Goal: Task Accomplishment & Management: Manage account settings

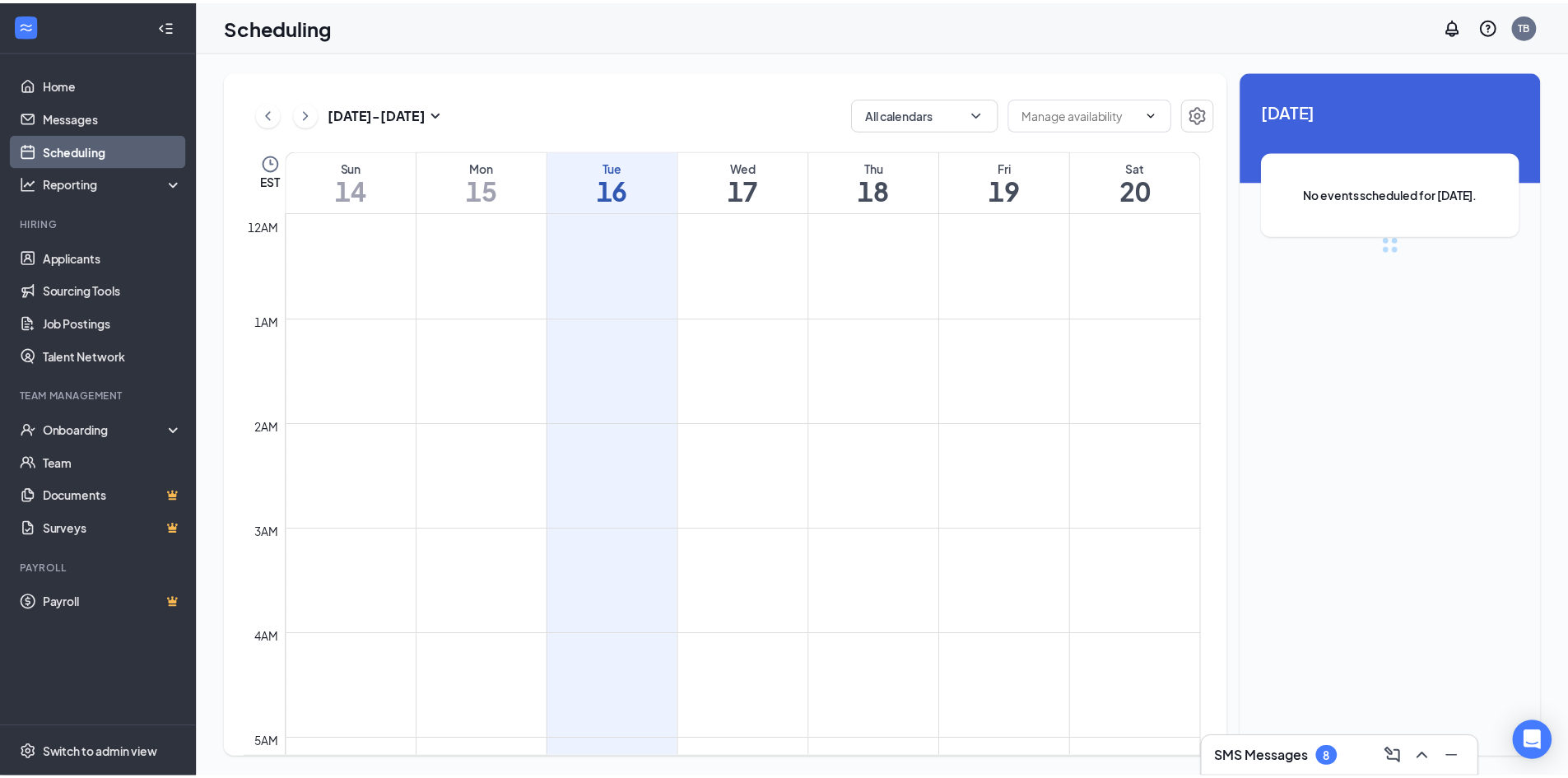
scroll to position [809, 0]
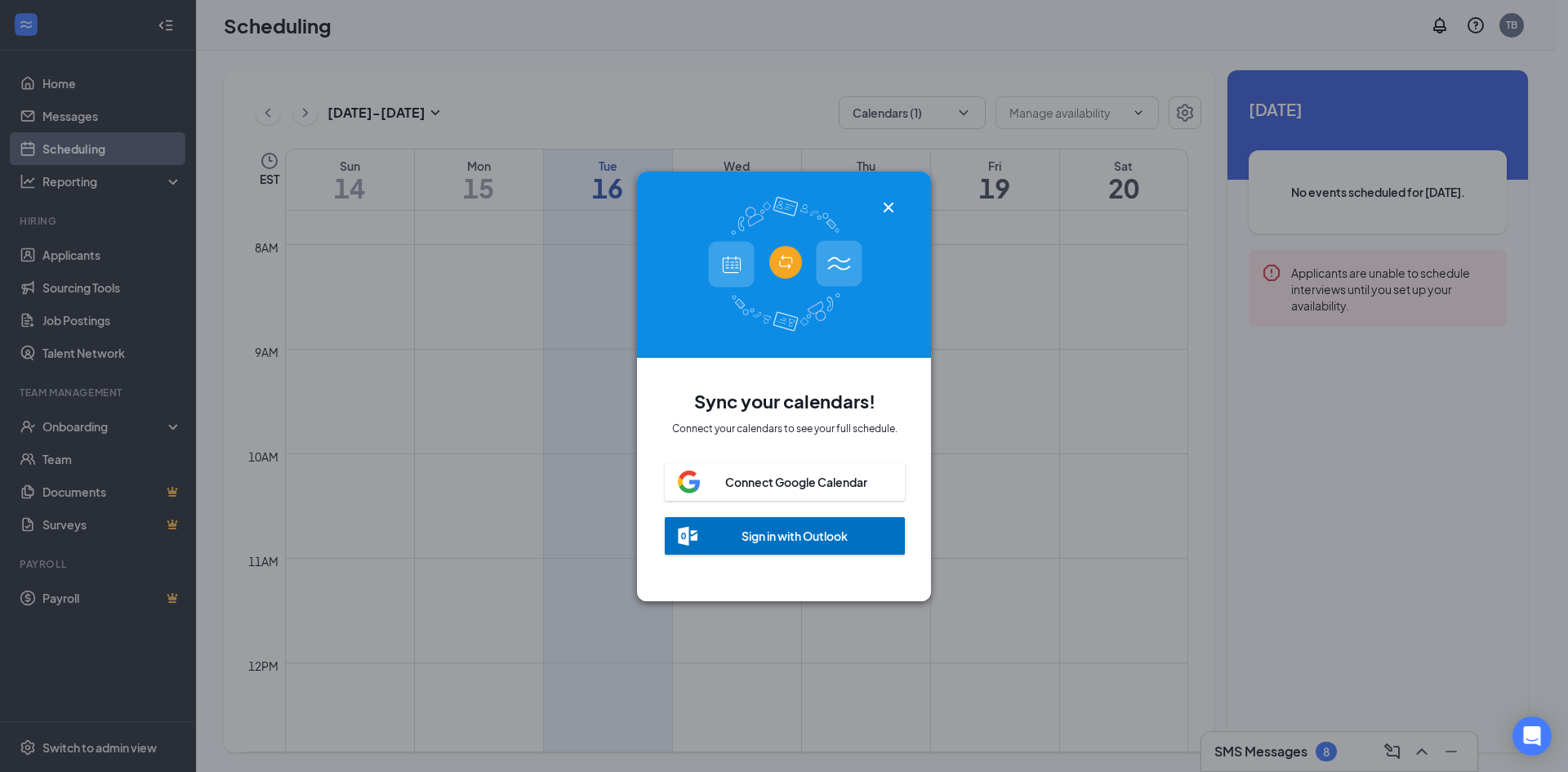
click at [58, 87] on div "Sync your calendars! Connect your calendars to see your full schedule. Connect …" at bounding box center [784, 386] width 1568 height 772
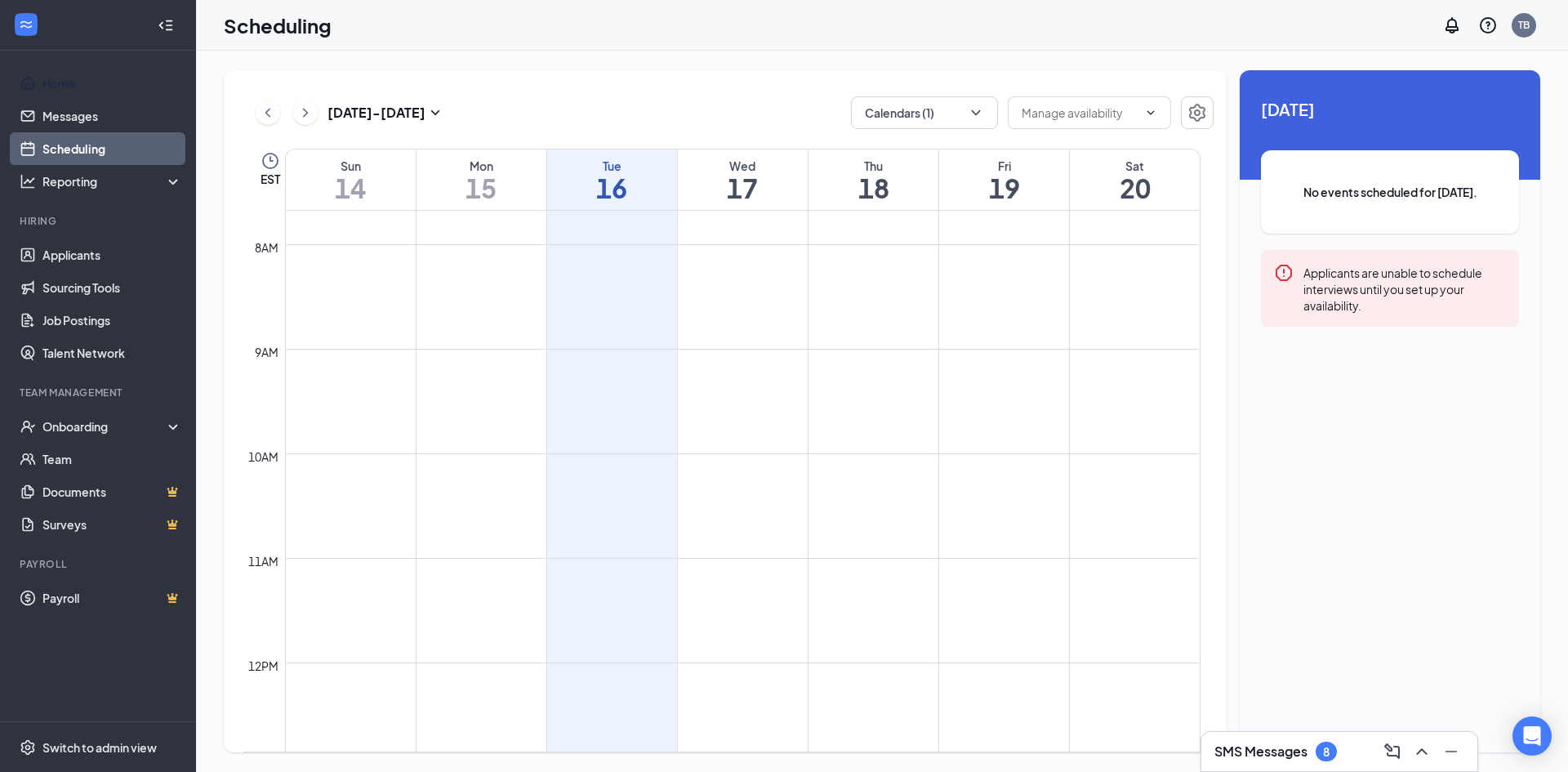
click at [58, 87] on link "Home" at bounding box center [112, 83] width 139 height 33
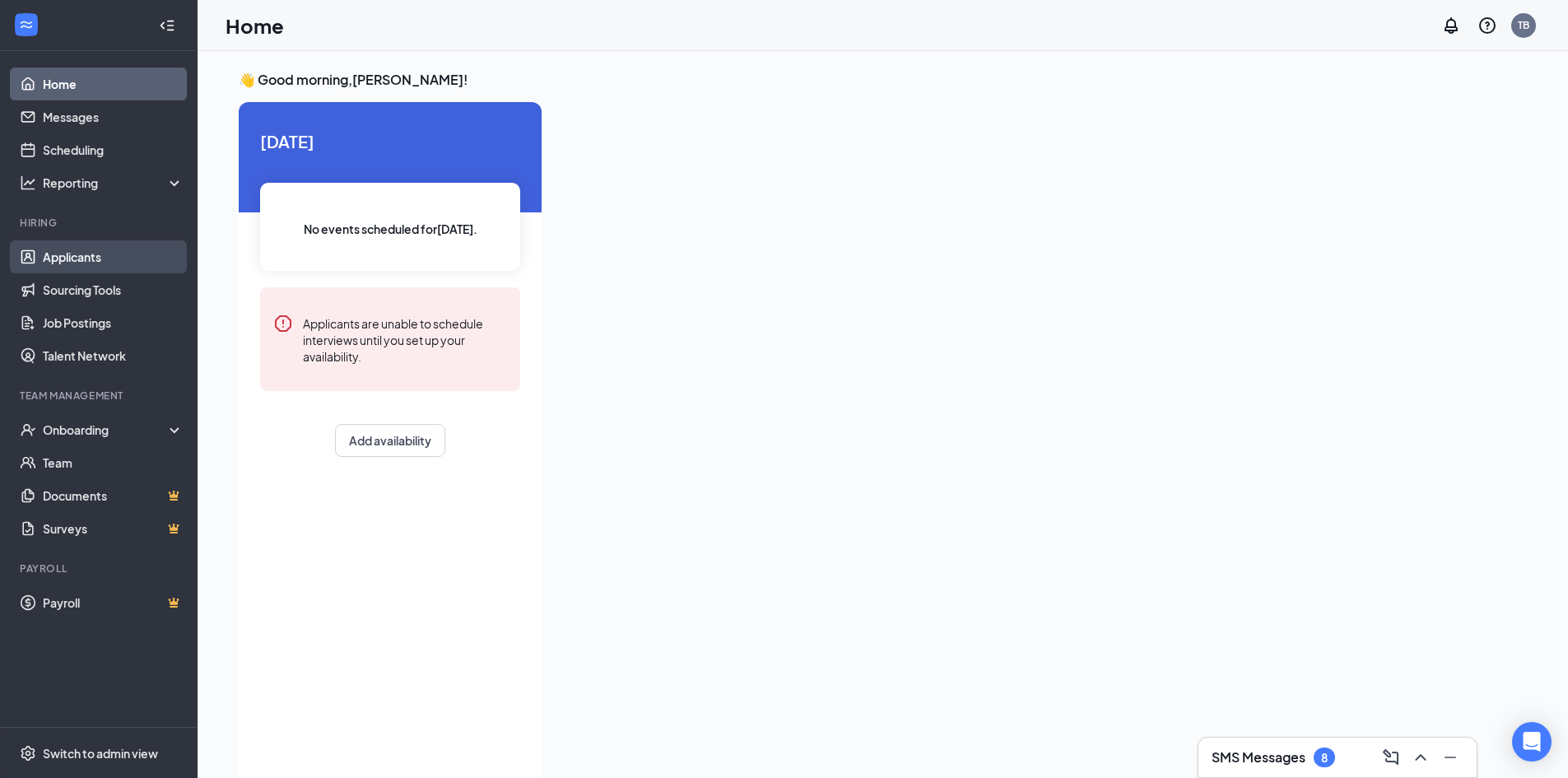
click at [78, 259] on link "Applicants" at bounding box center [113, 257] width 140 height 33
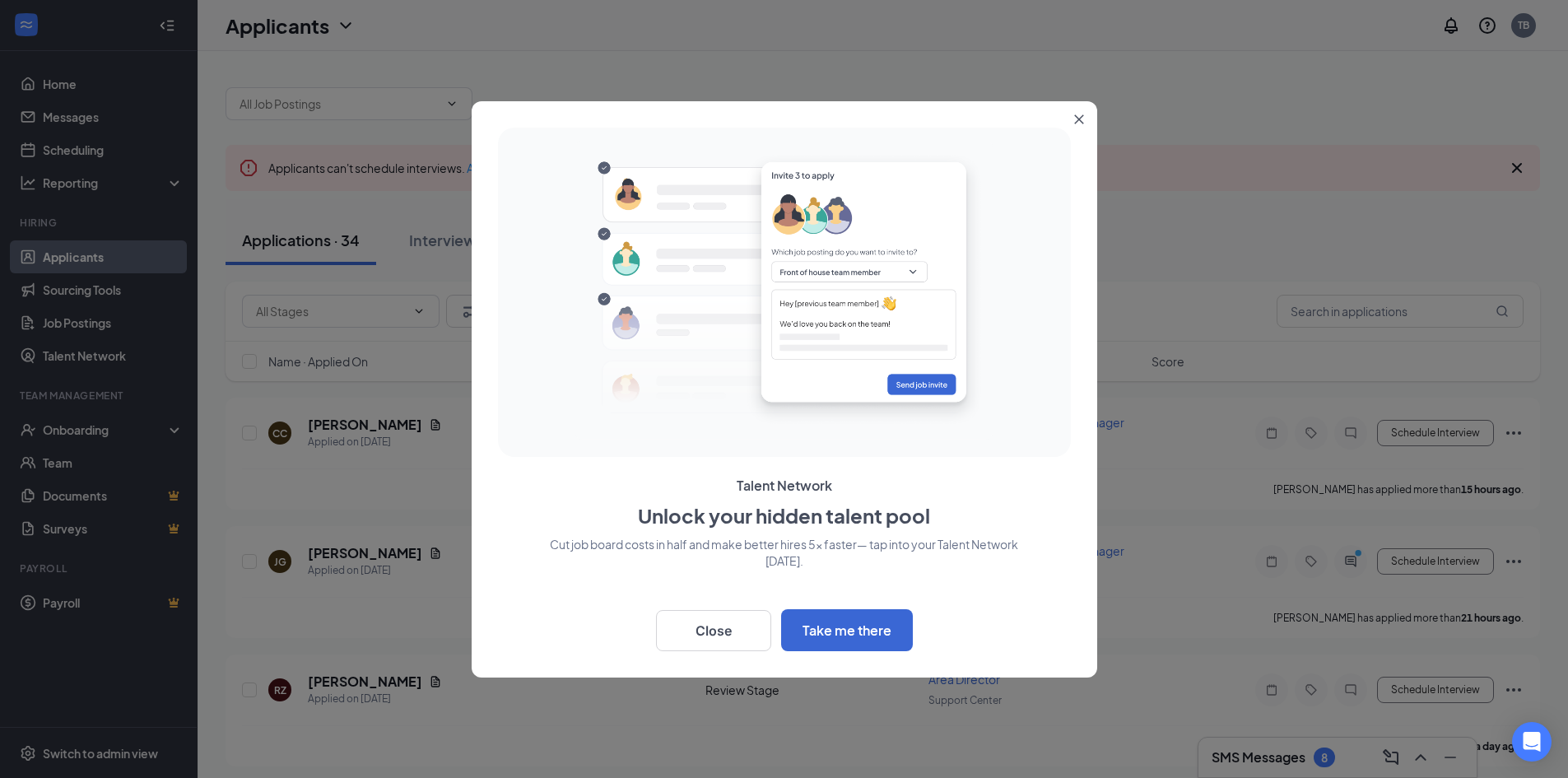
click at [1081, 116] on icon "Close" at bounding box center [1079, 119] width 9 height 9
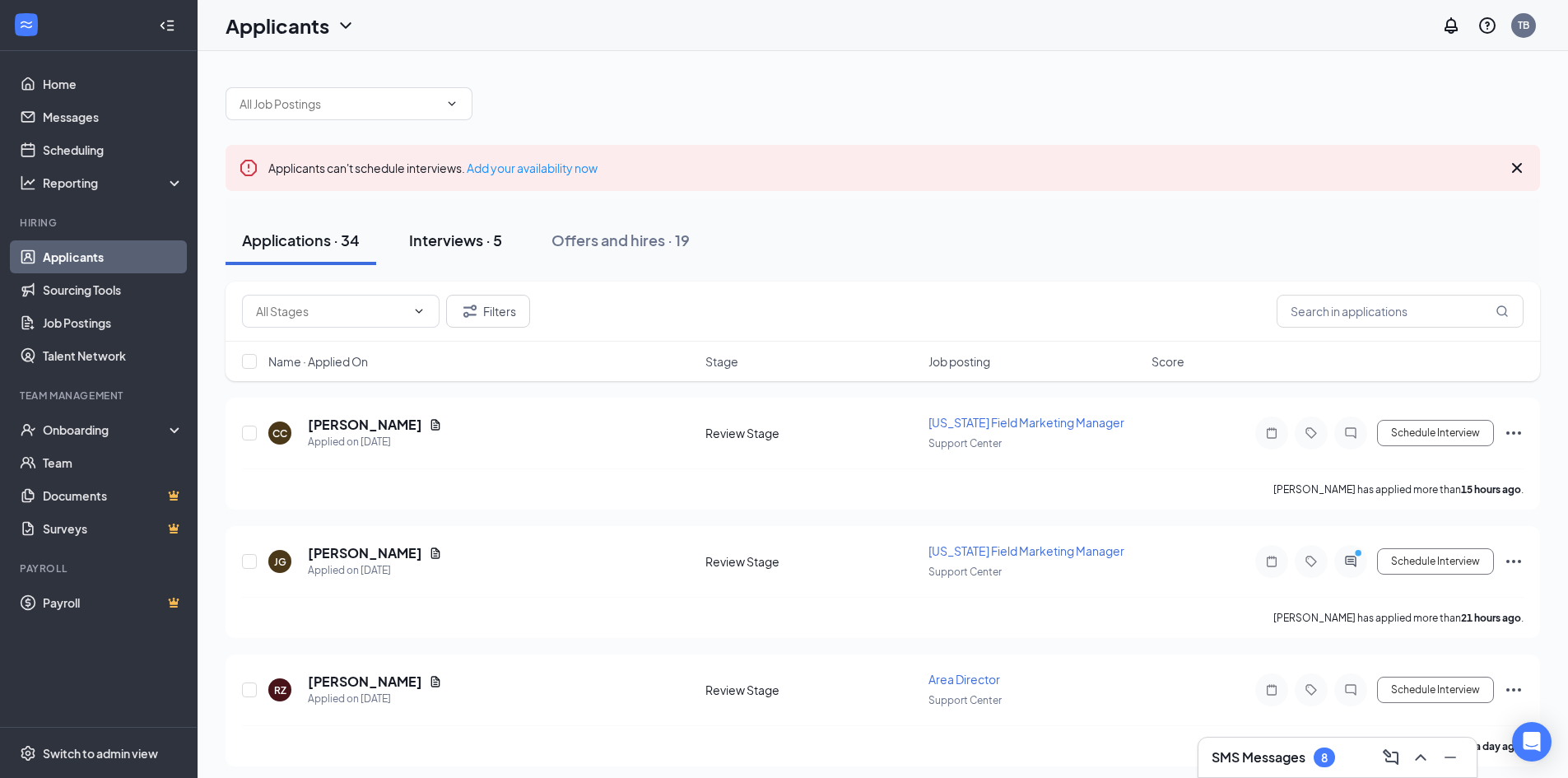
click at [439, 240] on div "Interviews · 5" at bounding box center [456, 240] width 93 height 21
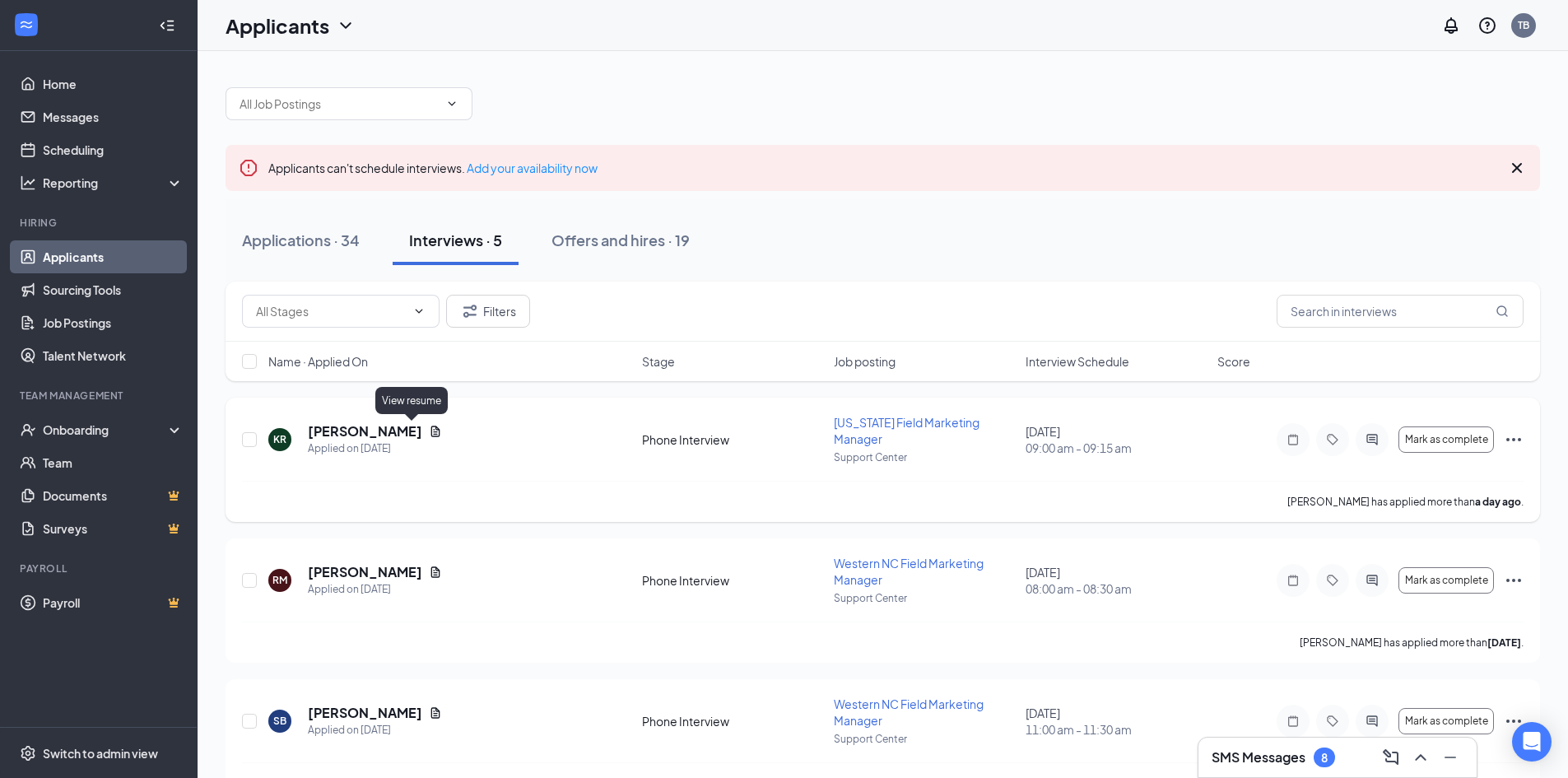
click at [431, 429] on icon "Document" at bounding box center [436, 431] width 9 height 11
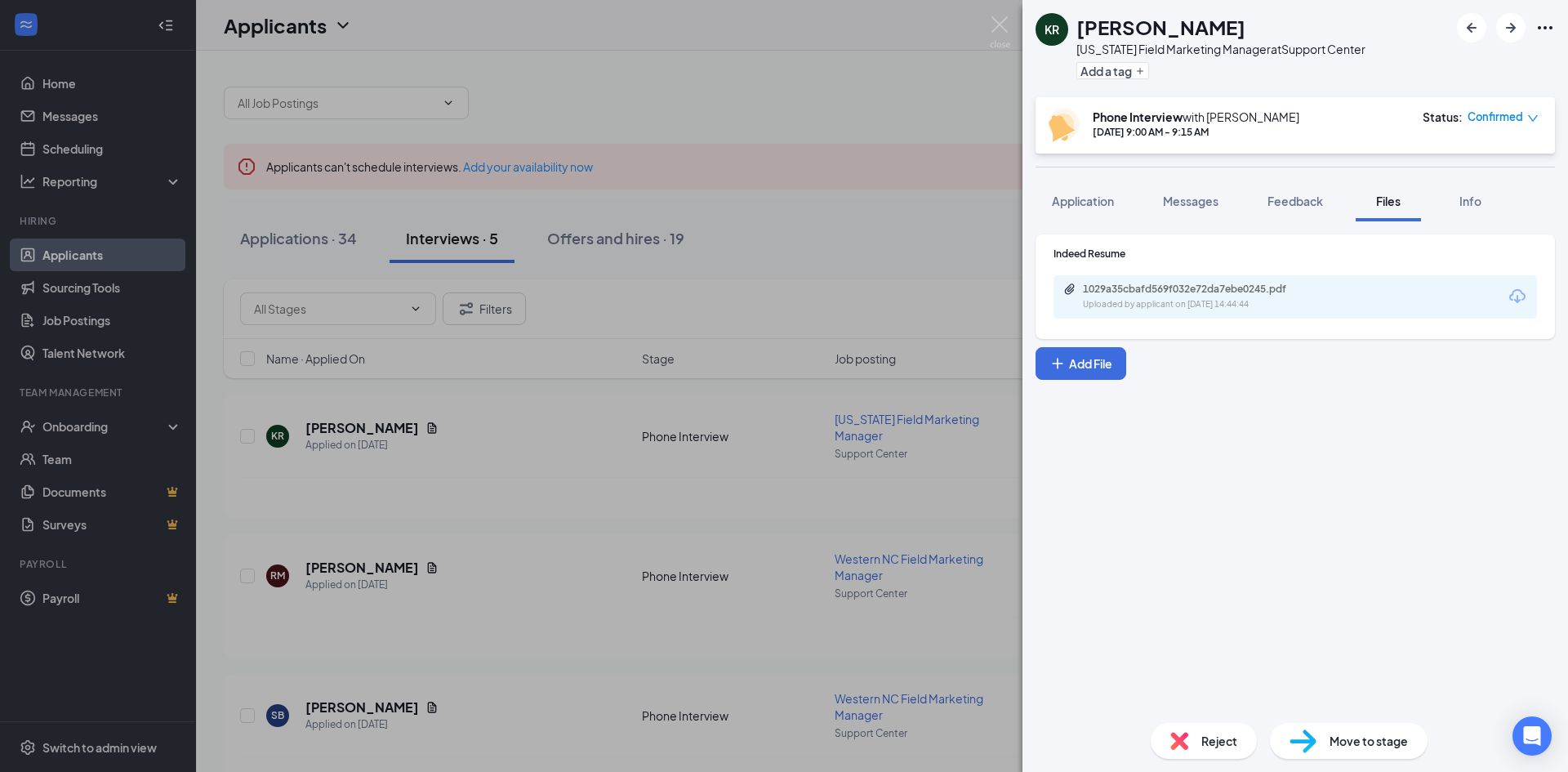
click at [1094, 280] on div "1029a35cbafd569f032e72da7ebe0245.pdf Uploaded by applicant on [DATE] 14:44:44" at bounding box center [1295, 297] width 484 height 43
click at [1098, 289] on div "1029a35cbafd569f032e72da7ebe0245.pdf" at bounding box center [1197, 289] width 229 height 13
click at [997, 24] on img at bounding box center [1000, 32] width 21 height 32
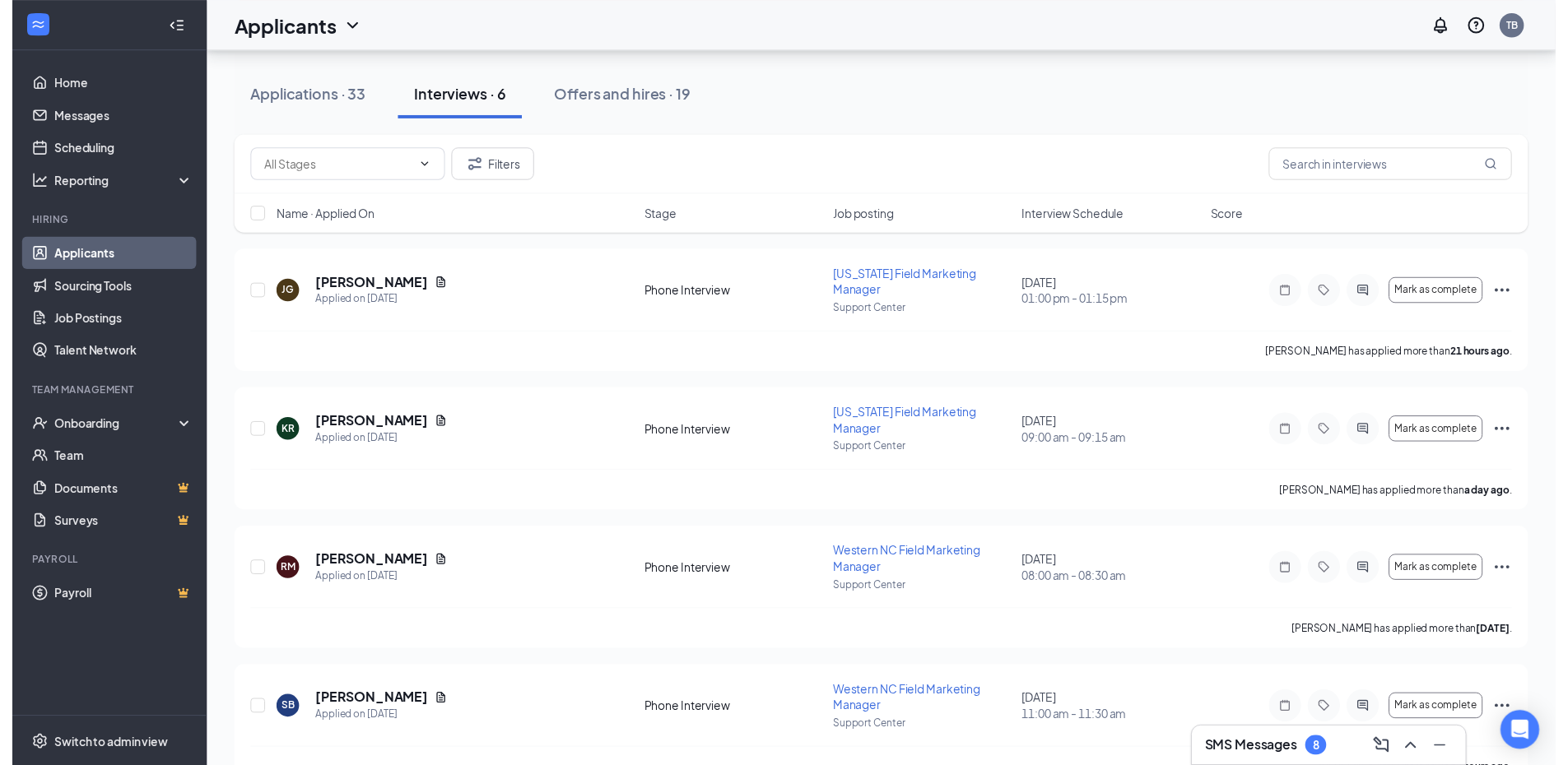
scroll to position [158, 0]
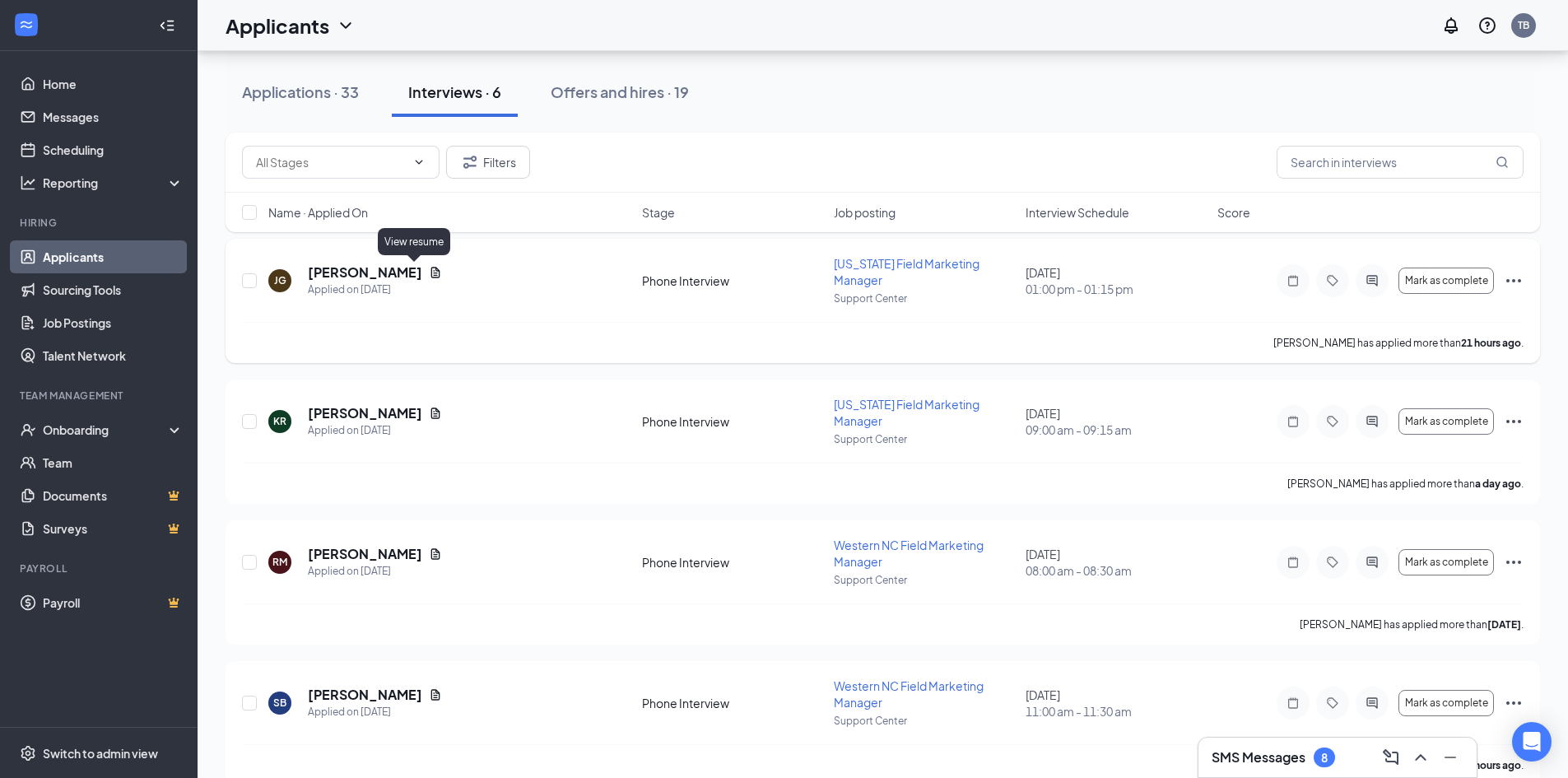
click at [431, 270] on icon "Document" at bounding box center [436, 272] width 9 height 11
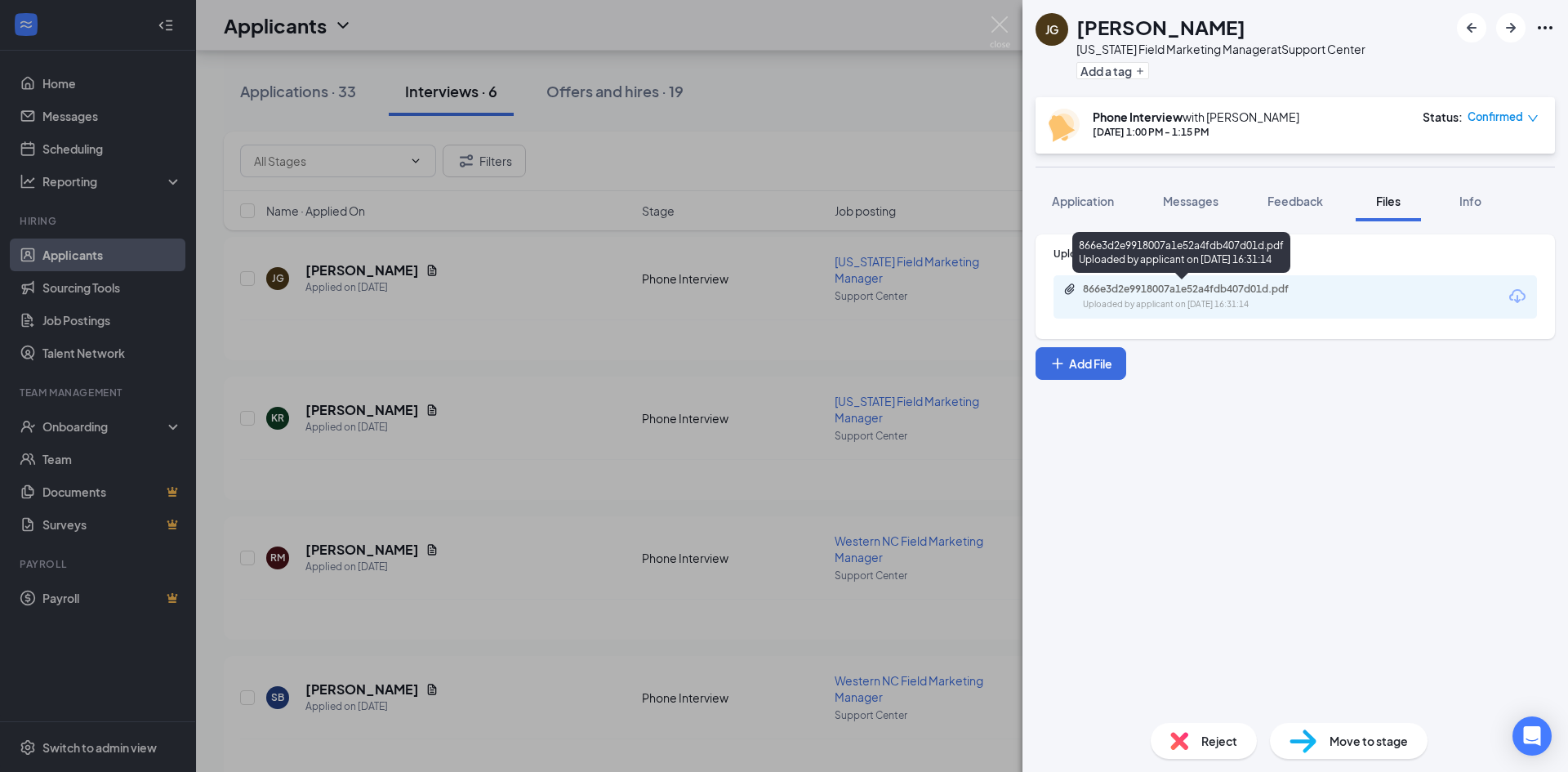
click at [1119, 306] on div "Uploaded by applicant on [DATE] 16:31:14" at bounding box center [1205, 305] width 245 height 13
click at [510, 316] on div "[PERSON_NAME] [US_STATE][GEOGRAPHIC_DATA] Marketing Manager at Support Center A…" at bounding box center [784, 386] width 1568 height 772
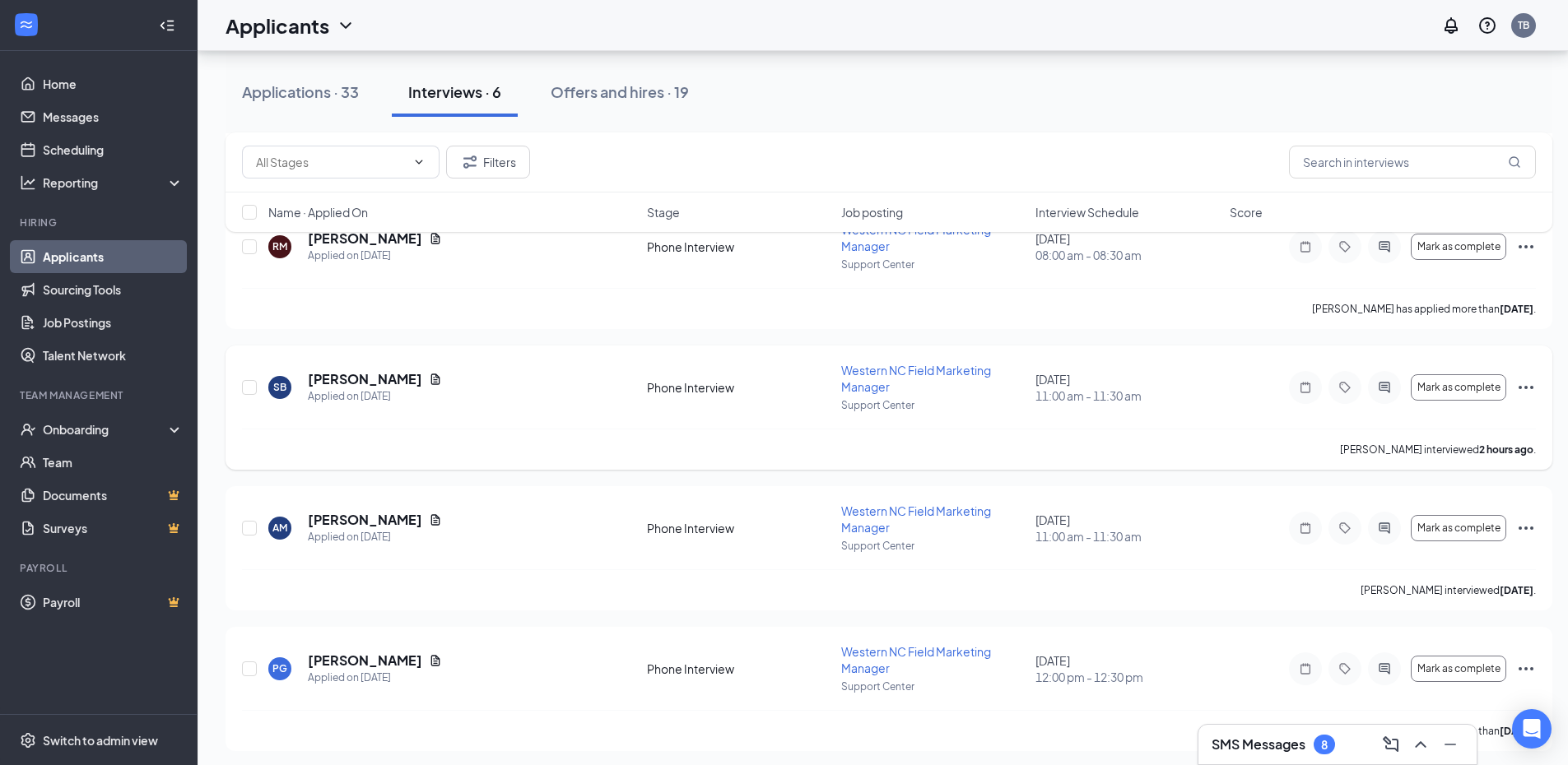
scroll to position [480, 0]
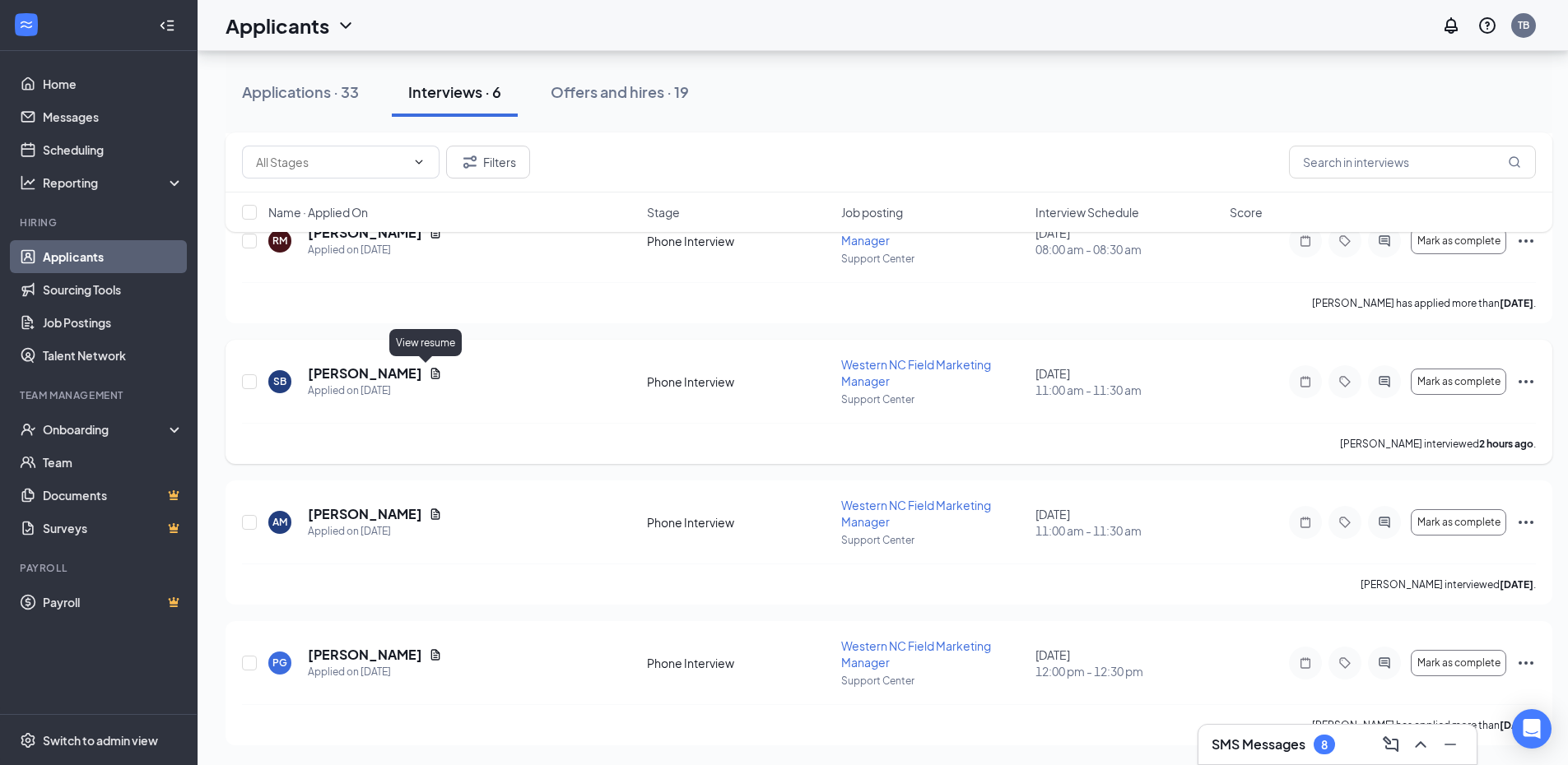
click at [429, 371] on icon "Document" at bounding box center [436, 373] width 13 height 13
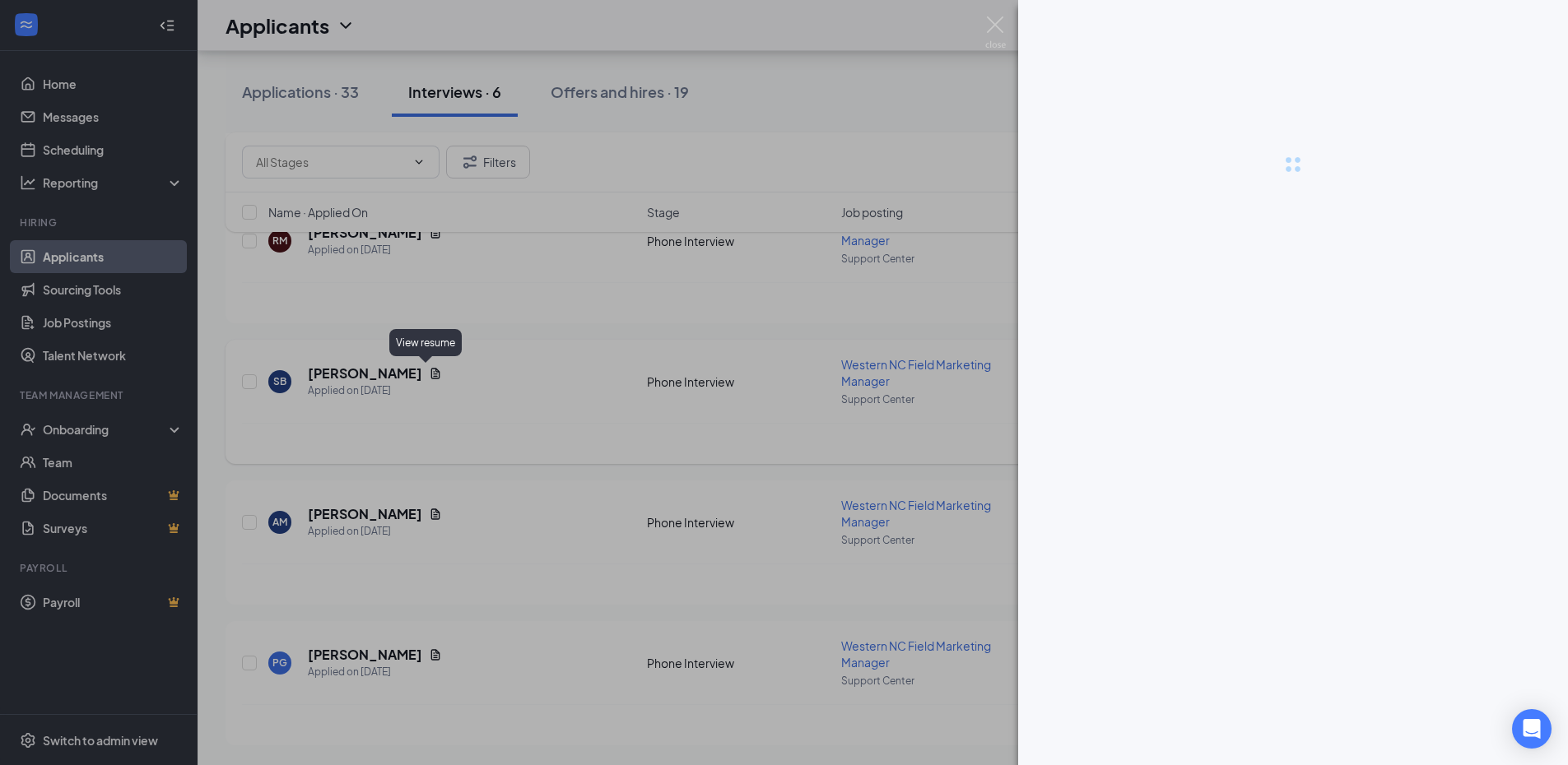
scroll to position [467, 0]
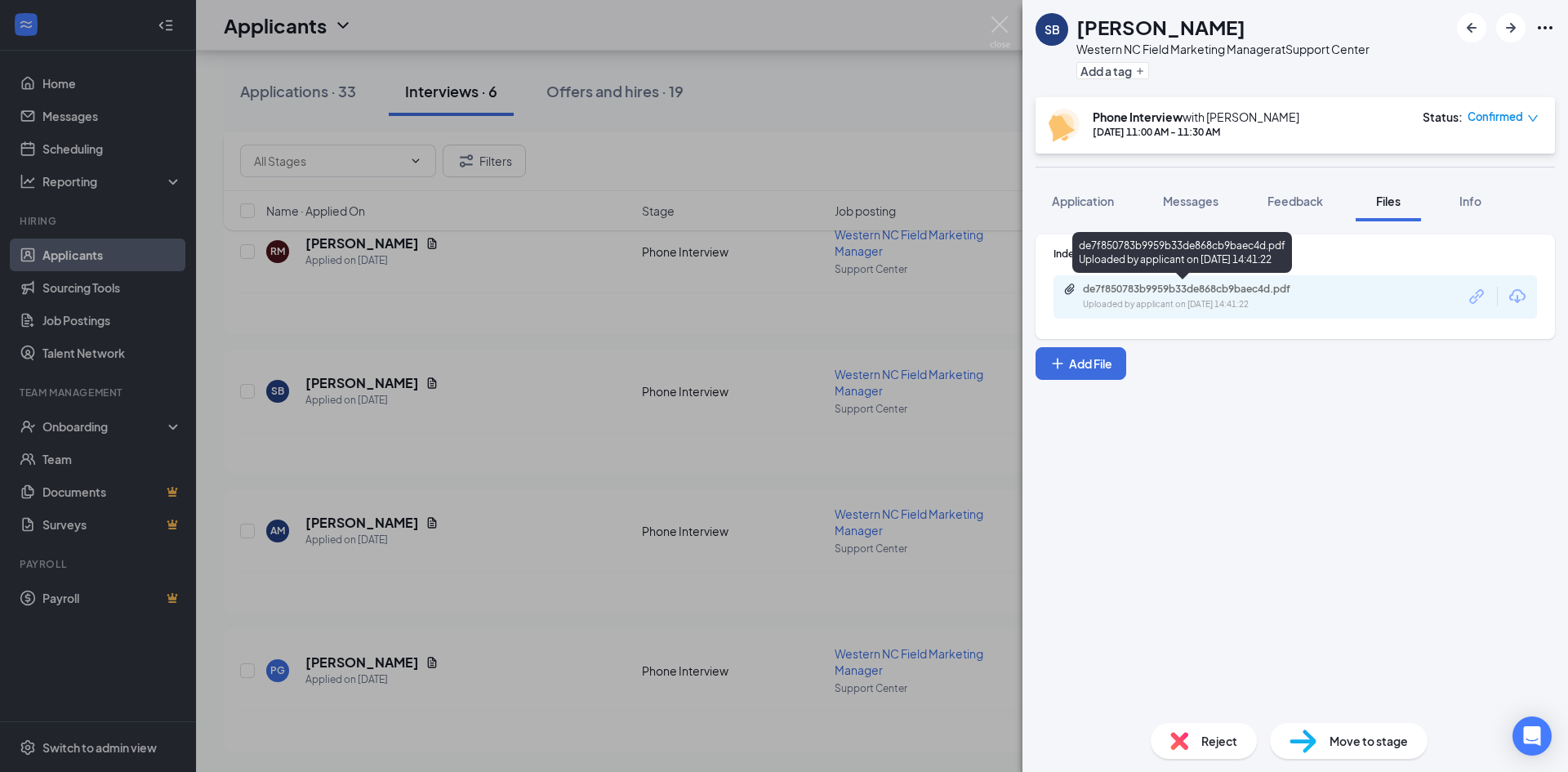
click at [1110, 298] on div "Uploaded by applicant on [DATE] 14:41:22" at bounding box center [1205, 305] width 245 height 13
click at [475, 467] on div "SB [PERSON_NAME] Western NC Field Marketing Manager at Support Center Add a tag…" at bounding box center [784, 386] width 1568 height 772
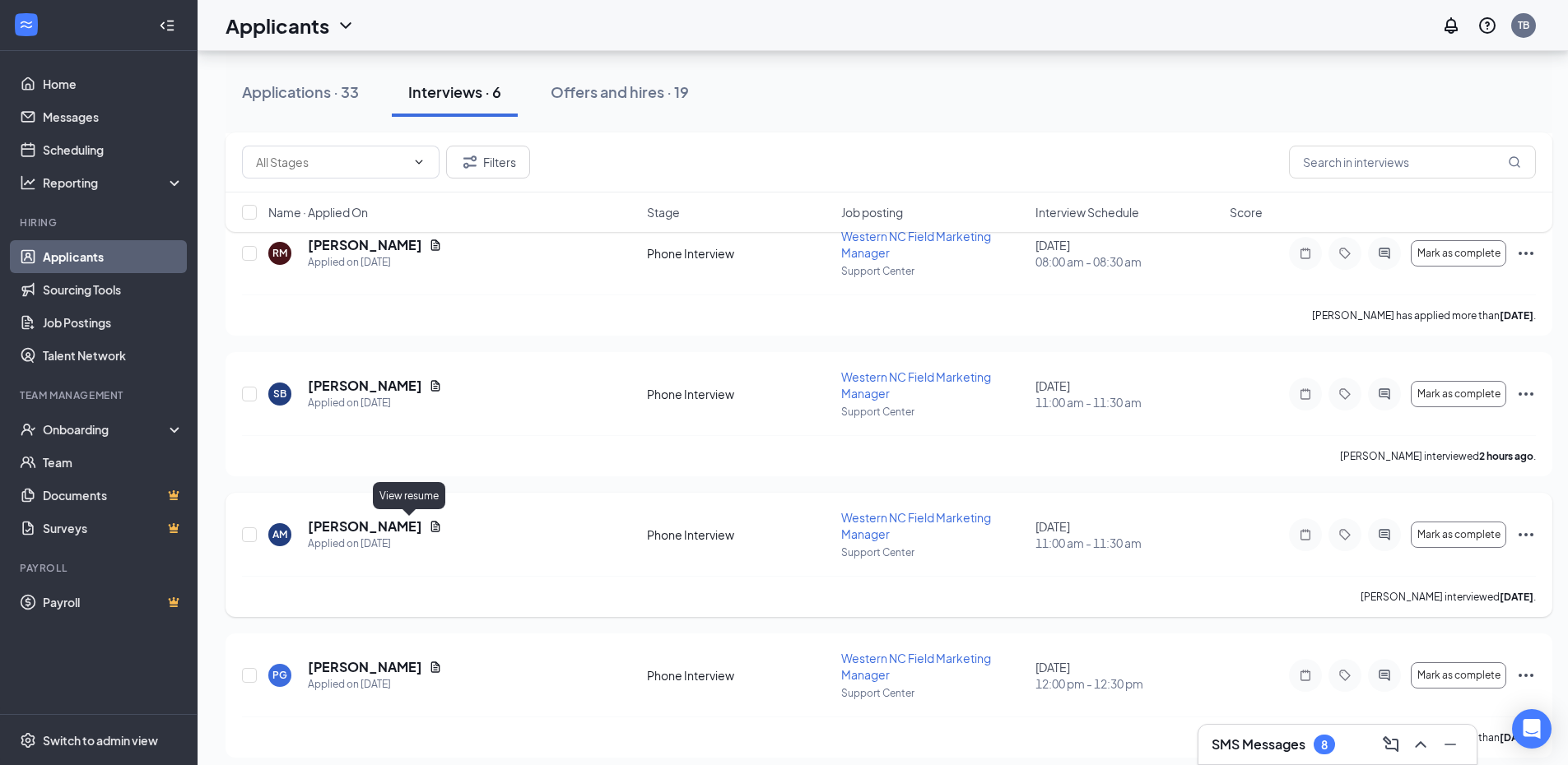
click at [431, 529] on icon "Document" at bounding box center [436, 526] width 9 height 11
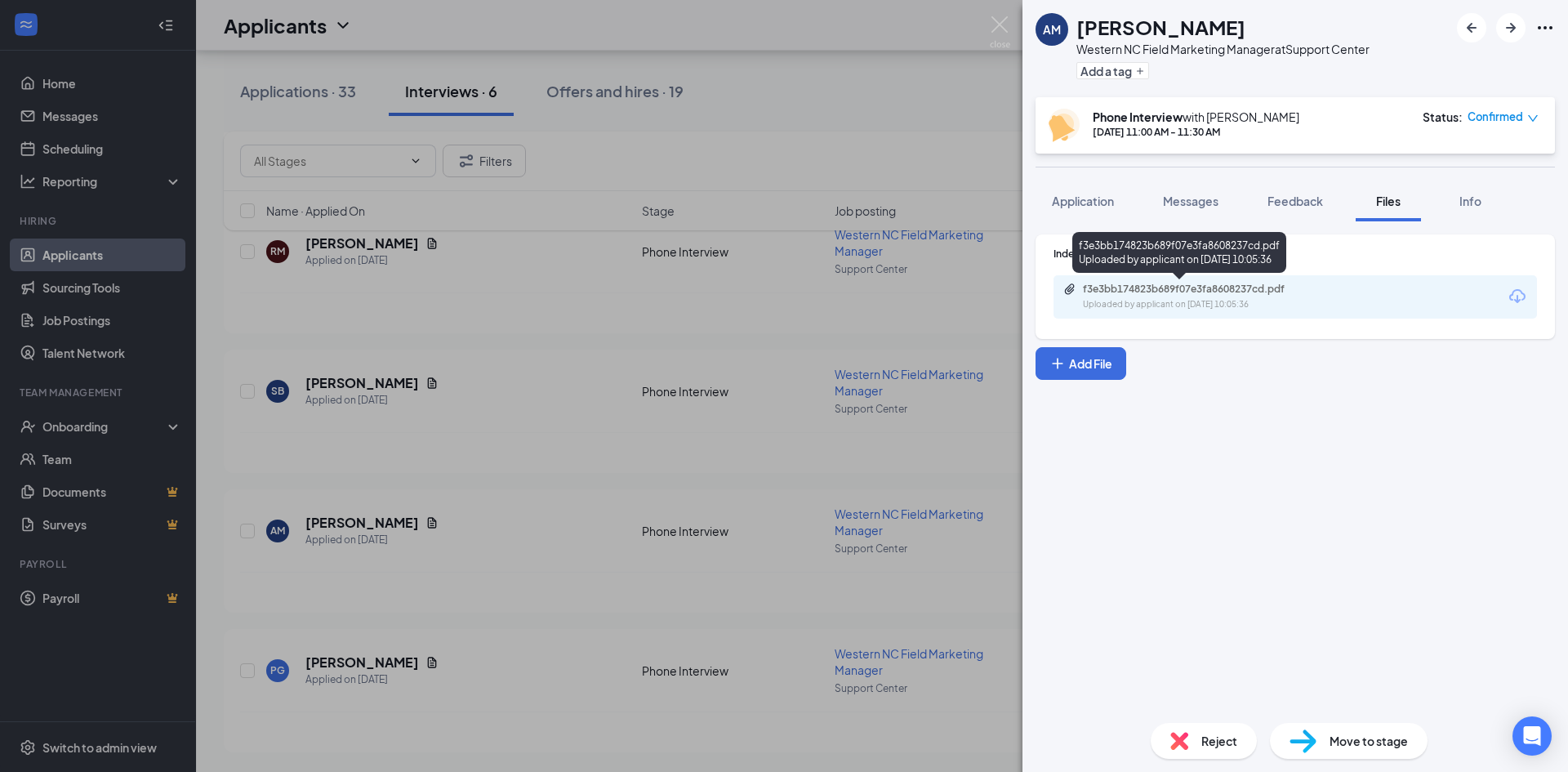
click at [1153, 298] on div "Uploaded by applicant on [DATE] 10:05:36" at bounding box center [1205, 305] width 245 height 13
click at [412, 662] on div "AM [PERSON_NAME] Western NC Field Marketing Manager at Support Center Add a tag…" at bounding box center [784, 386] width 1568 height 772
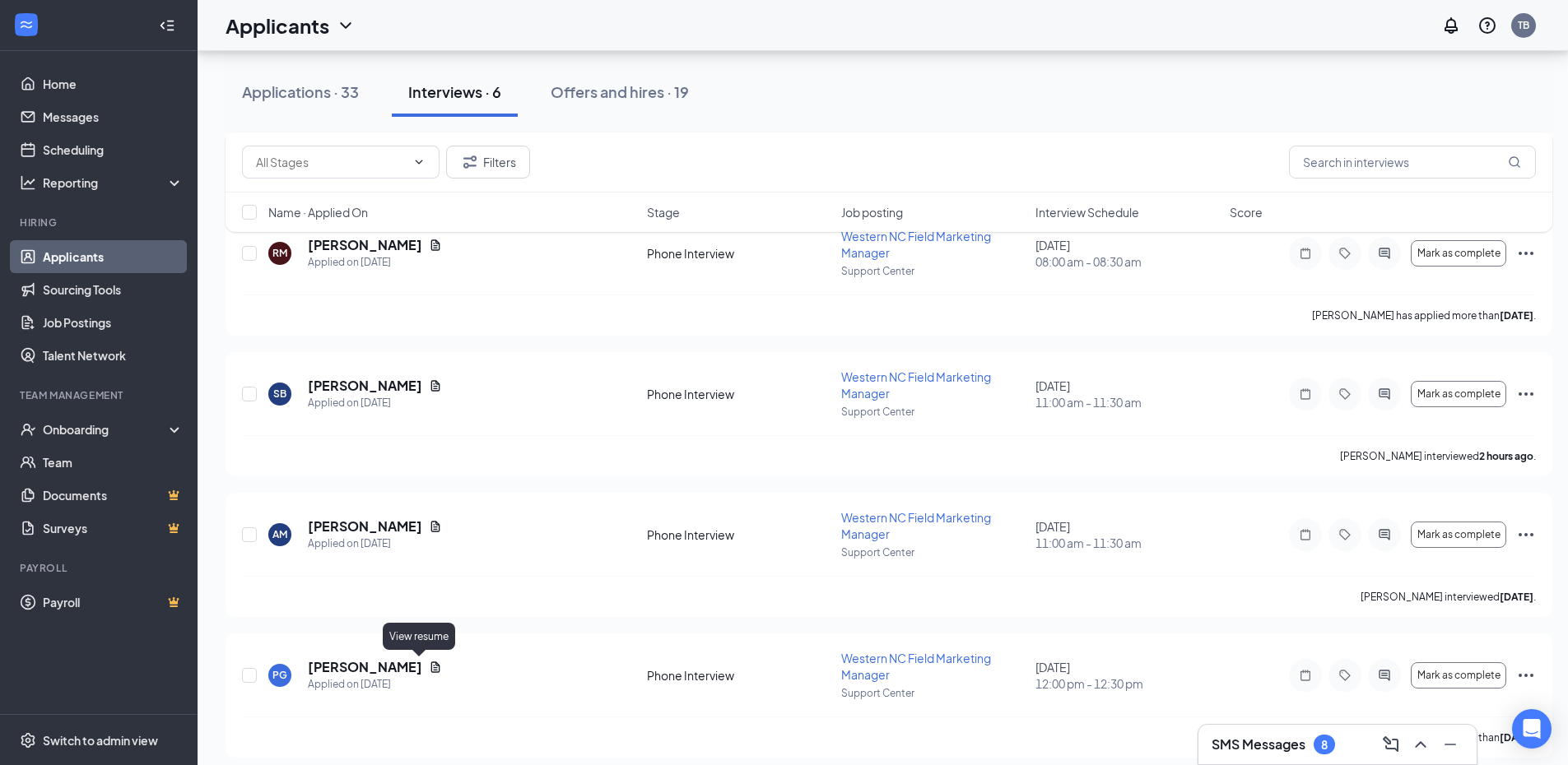
click at [431, 667] on icon "Document" at bounding box center [436, 667] width 9 height 11
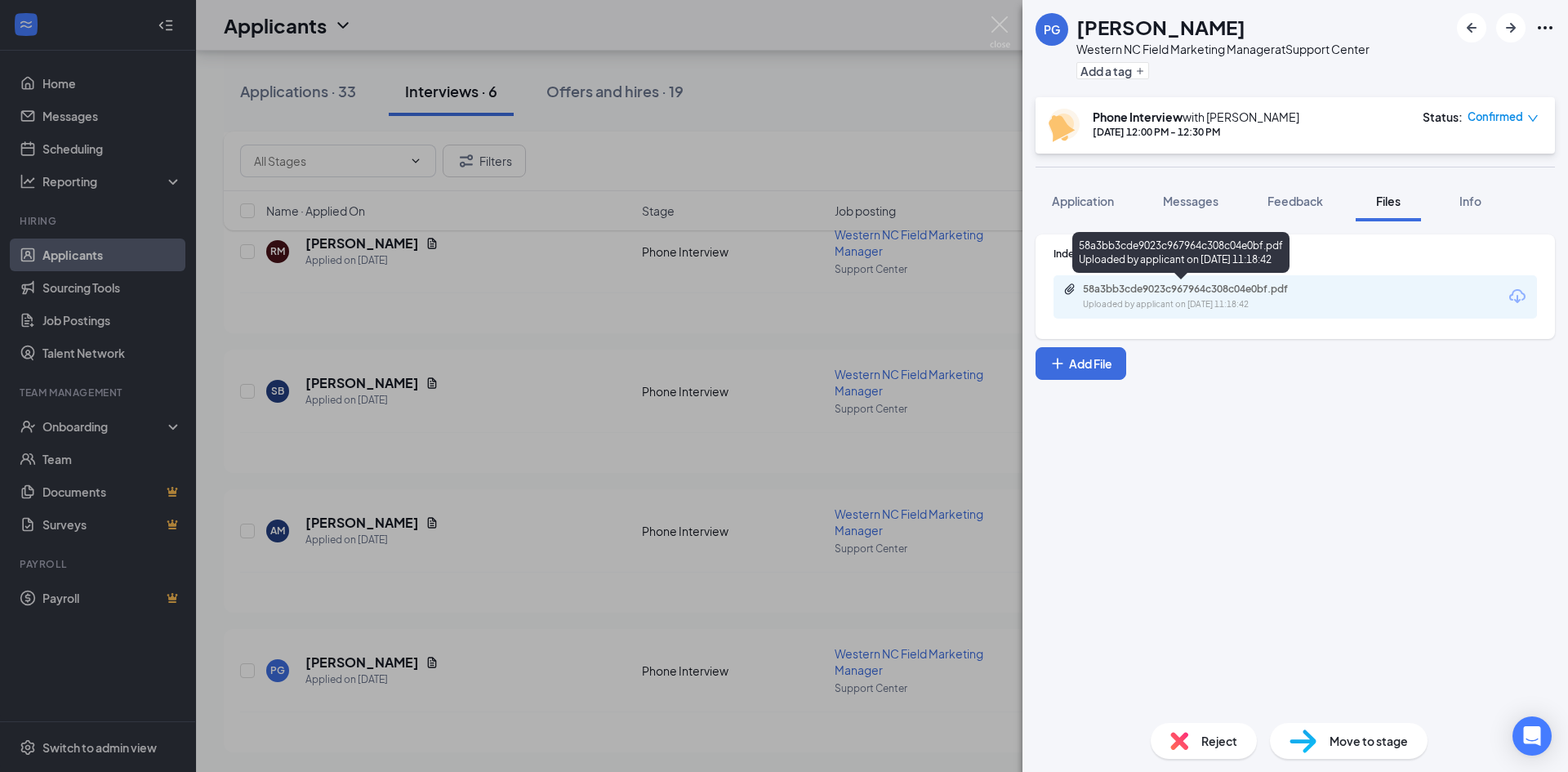
click at [1122, 299] on div "Uploaded by applicant on [DATE] 11:18:42" at bounding box center [1205, 305] width 245 height 13
click at [1010, 24] on div "PG [PERSON_NAME] Western NC Field Marketing Manager at Support Center Add a tag…" at bounding box center [784, 386] width 1568 height 772
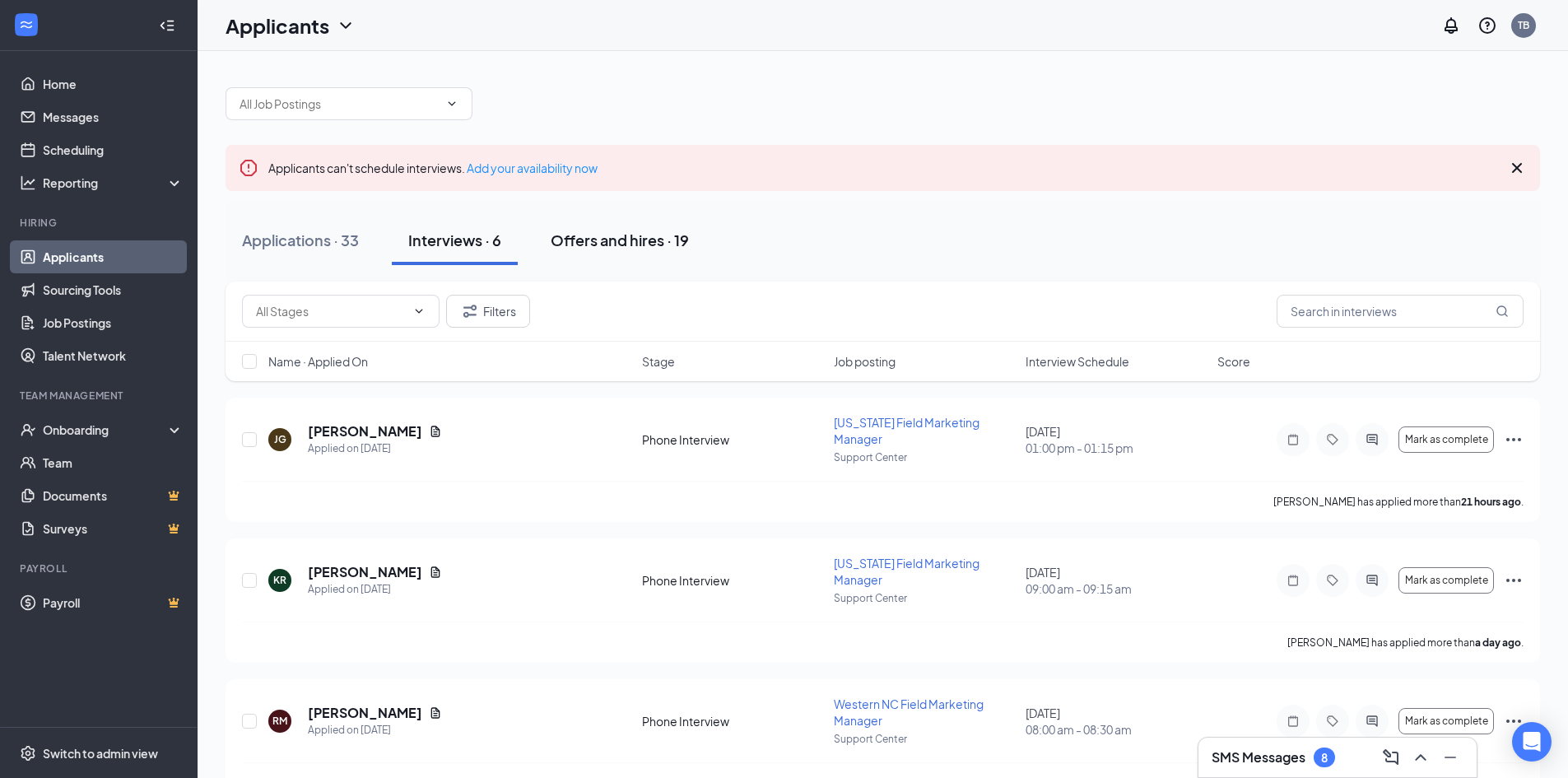
click at [644, 248] on div "Offers and hires · 19" at bounding box center [620, 240] width 138 height 21
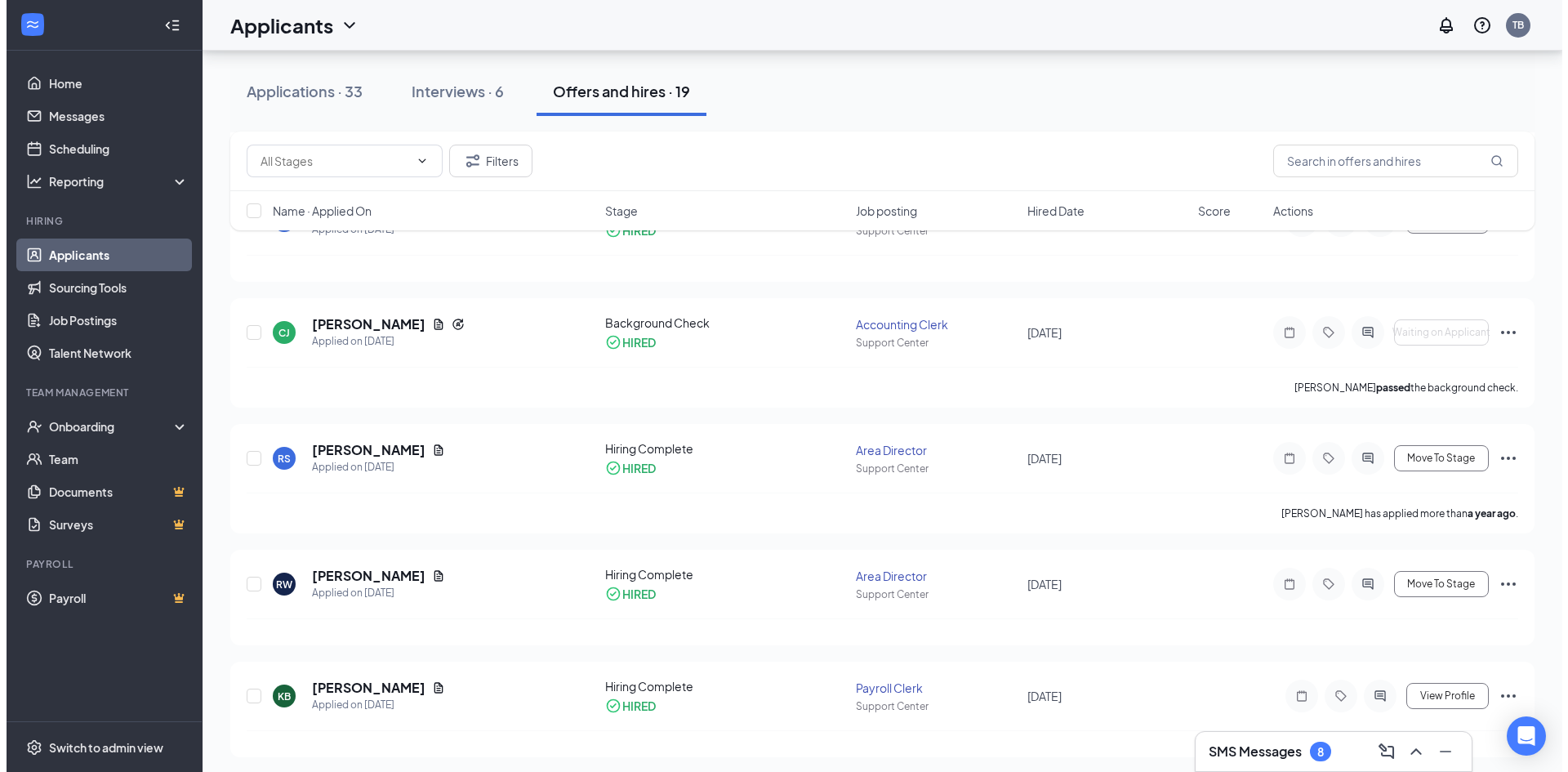
scroll to position [896, 0]
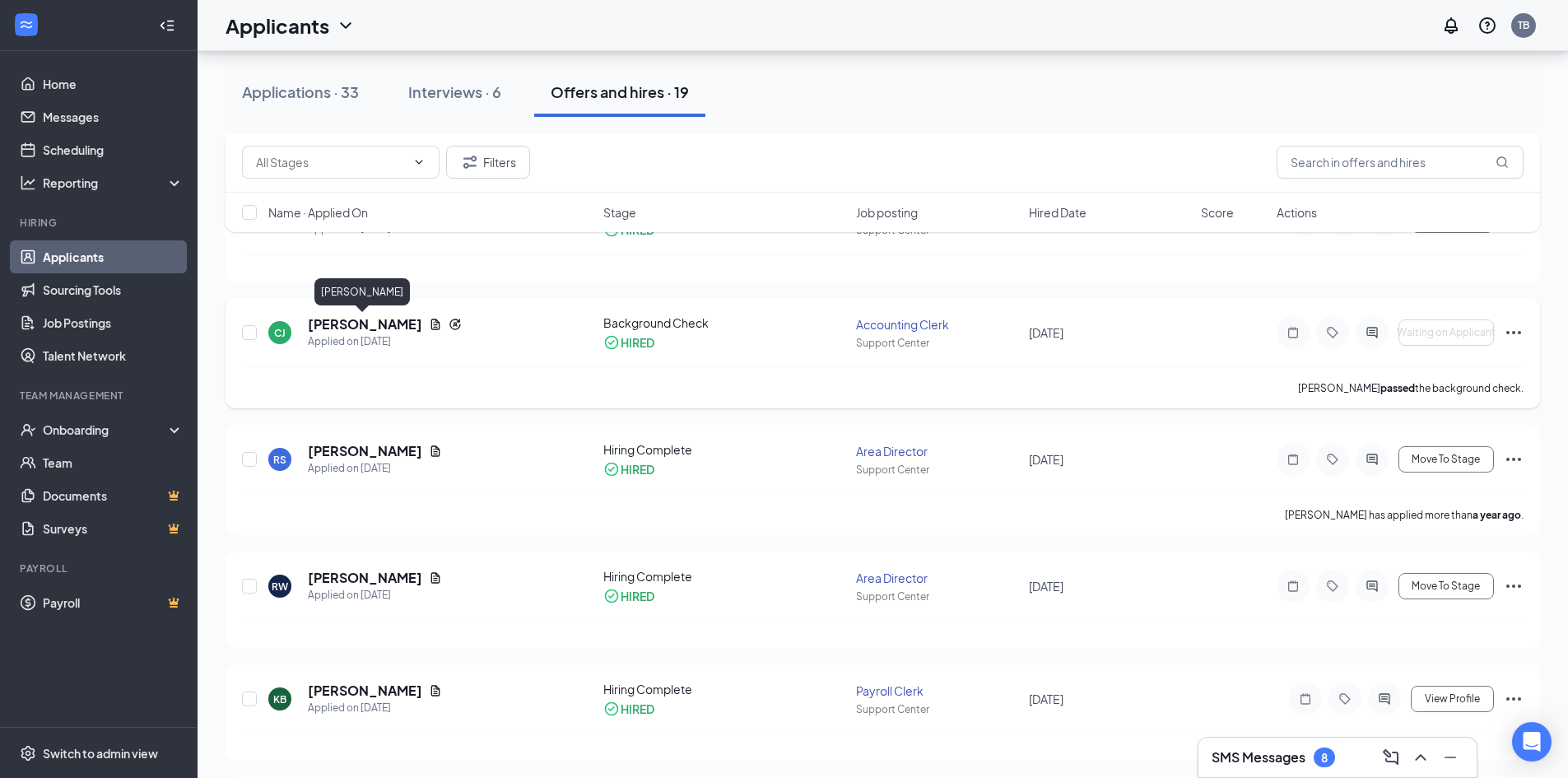
click at [363, 322] on h5 "[PERSON_NAME]" at bounding box center [365, 324] width 115 height 18
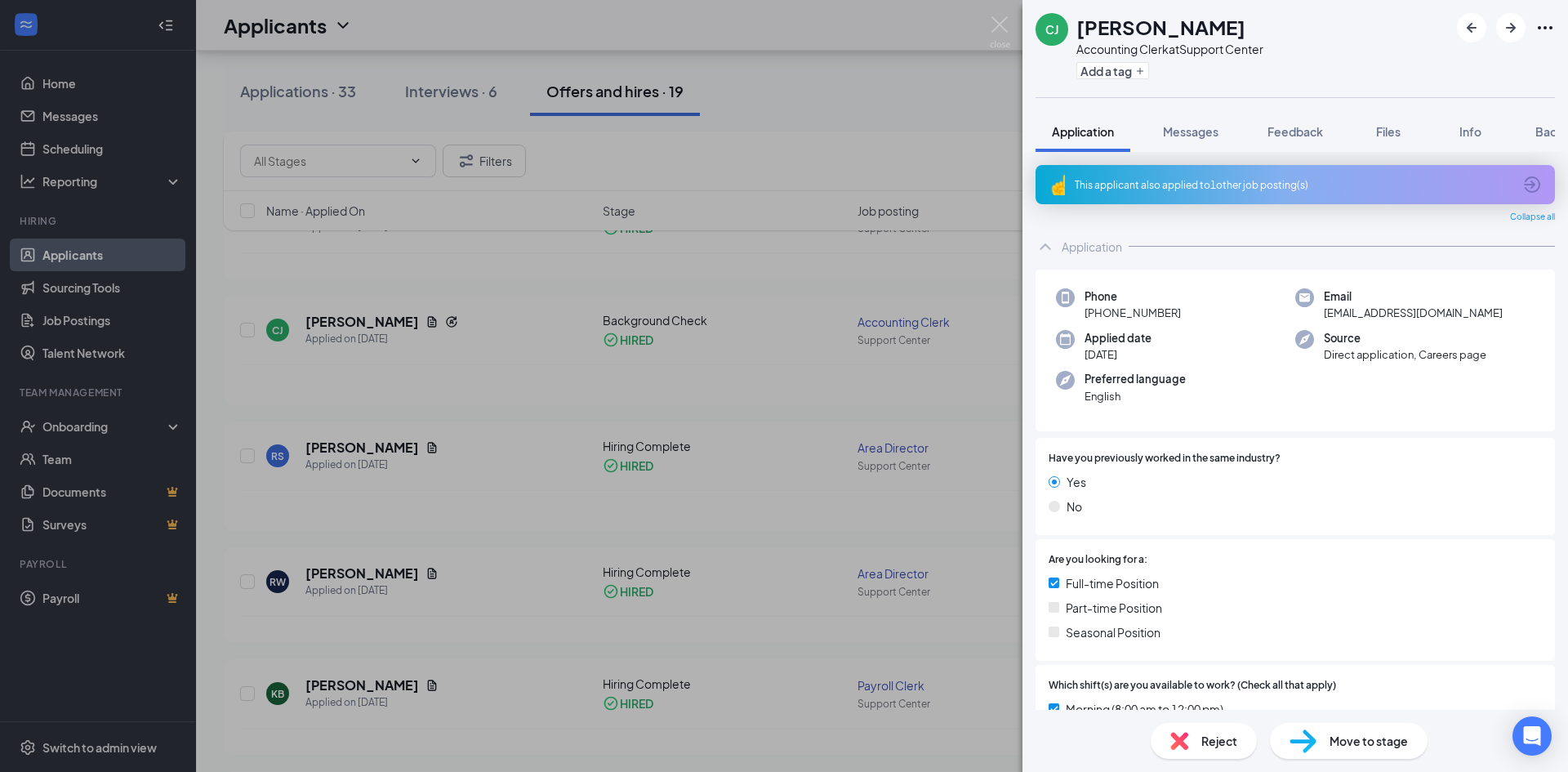
click at [843, 142] on div "[PERSON_NAME] [PERSON_NAME] Accounting Clerk at Support Center Add a tag Applic…" at bounding box center [784, 386] width 1568 height 772
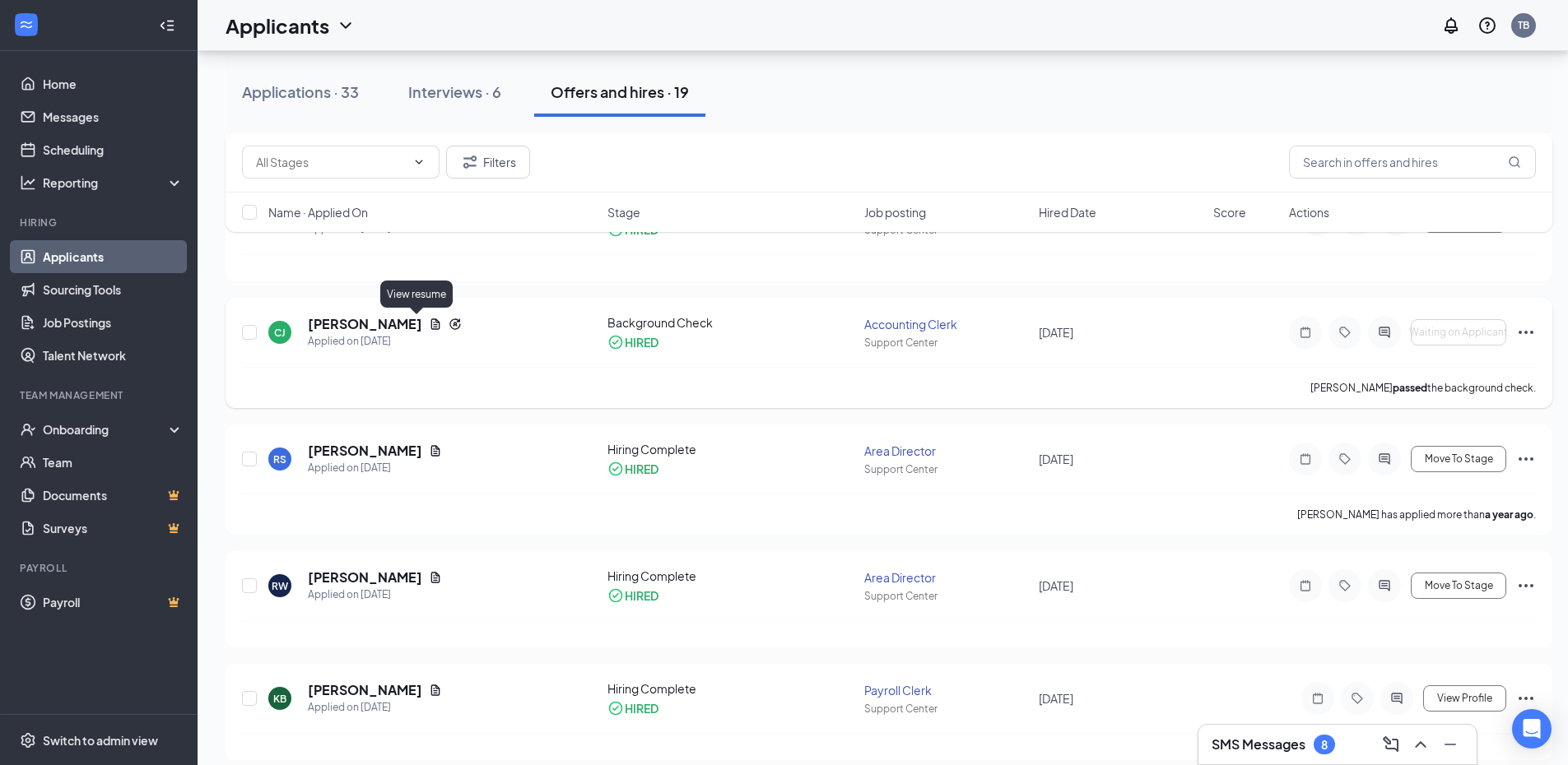
click at [431, 324] on icon "Document" at bounding box center [436, 324] width 9 height 11
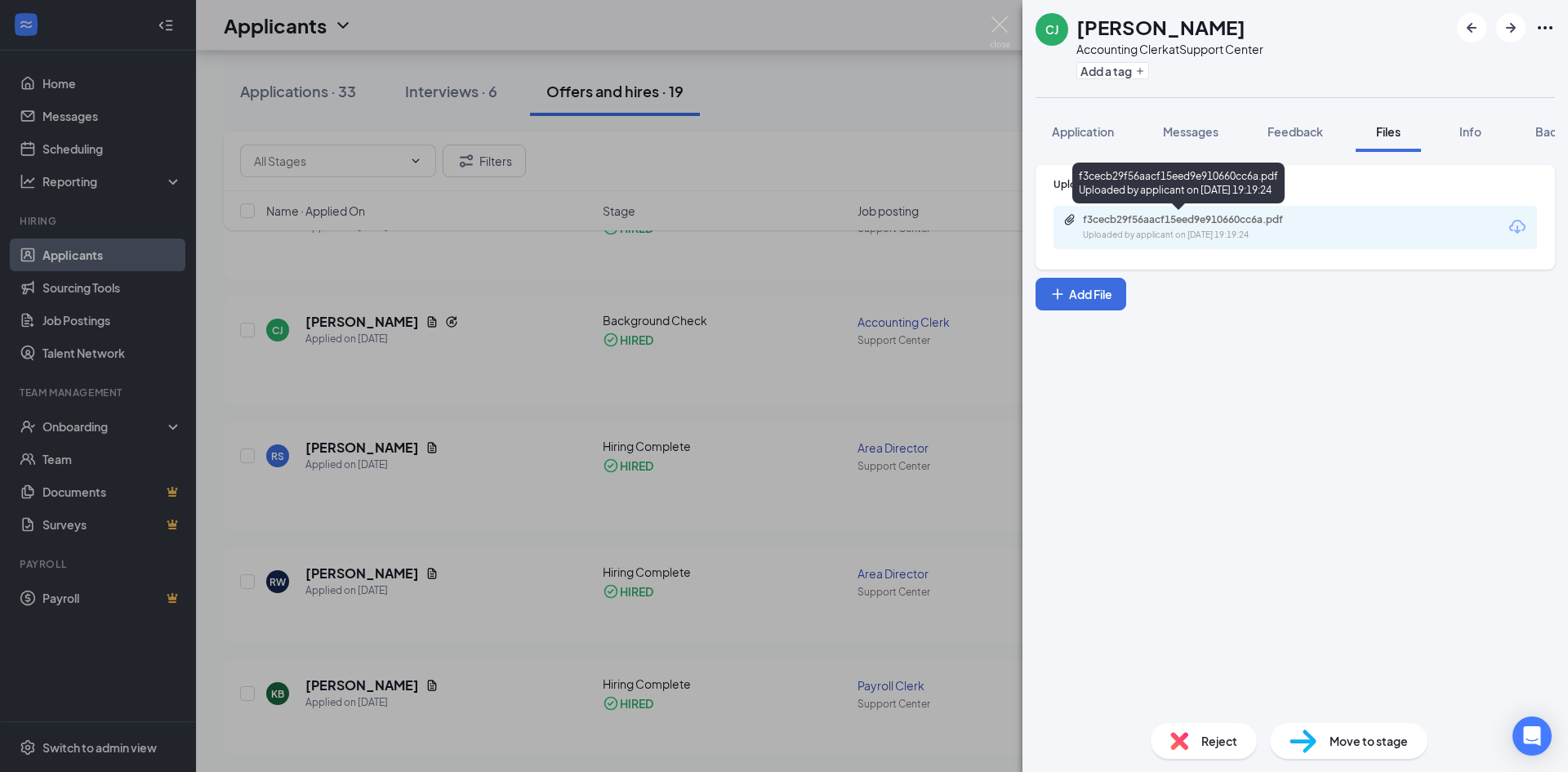
click at [1167, 221] on div "f3cecb29f56aacf15eed9e910660cc6a.pdf" at bounding box center [1197, 220] width 229 height 13
